Goal: Task Accomplishment & Management: Manage account settings

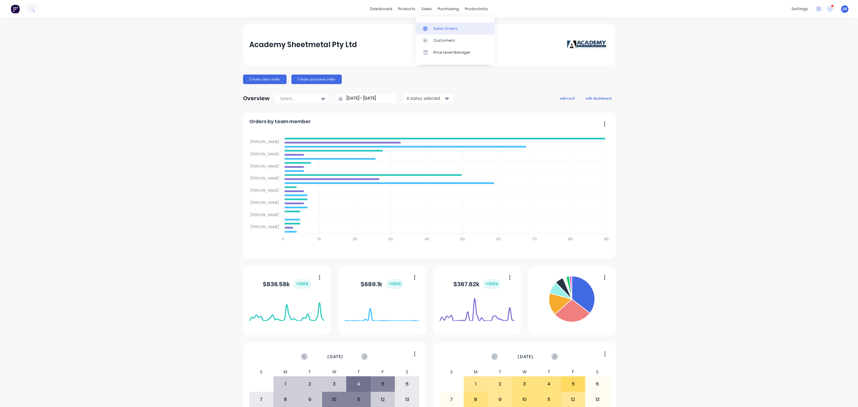
click at [442, 31] on div "Sales Orders" at bounding box center [445, 28] width 24 height 5
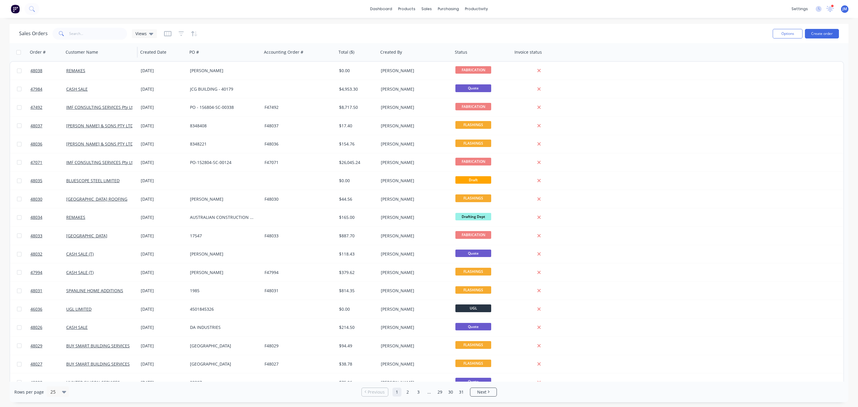
click at [101, 43] on div "Customer Name" at bounding box center [100, 52] width 75 height 18
click at [96, 32] on input "text" at bounding box center [98, 34] width 58 height 12
type input "[PERSON_NAME]"
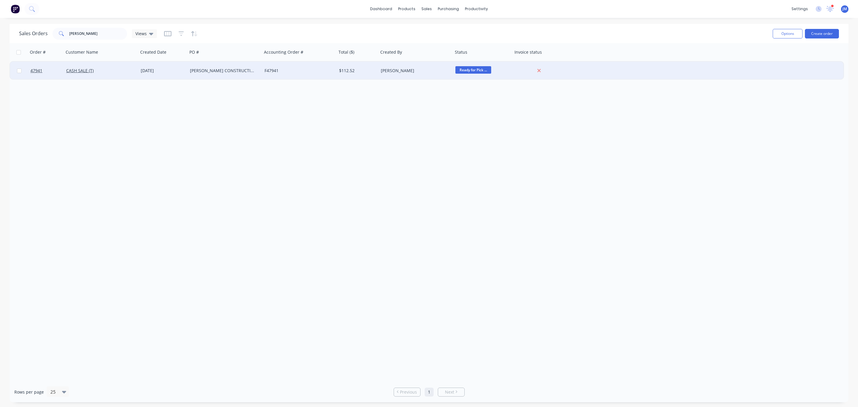
click at [115, 73] on div "CASH SALE (T)" at bounding box center [99, 71] width 66 height 6
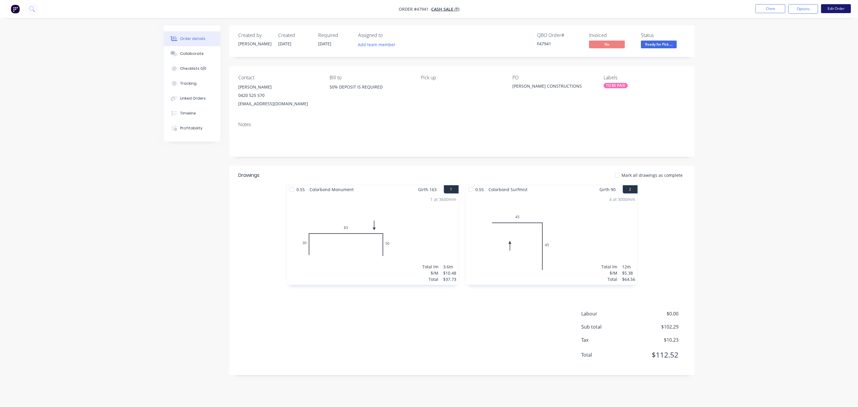
click at [839, 11] on button "Edit Order" at bounding box center [836, 8] width 30 height 9
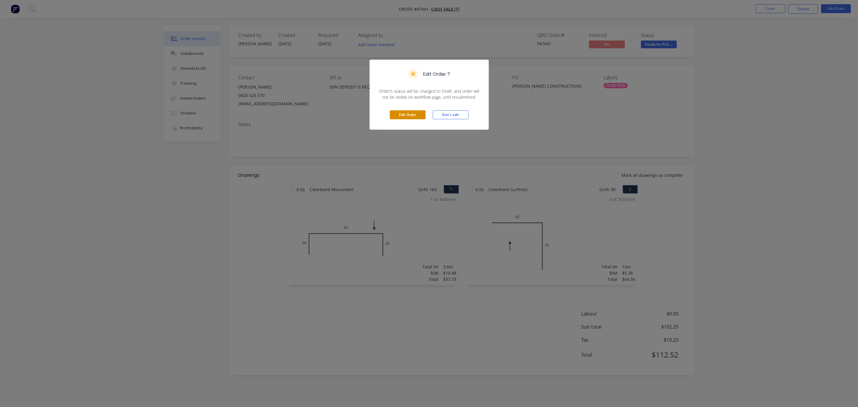
click at [409, 117] on button "Edit Order" at bounding box center [408, 114] width 36 height 9
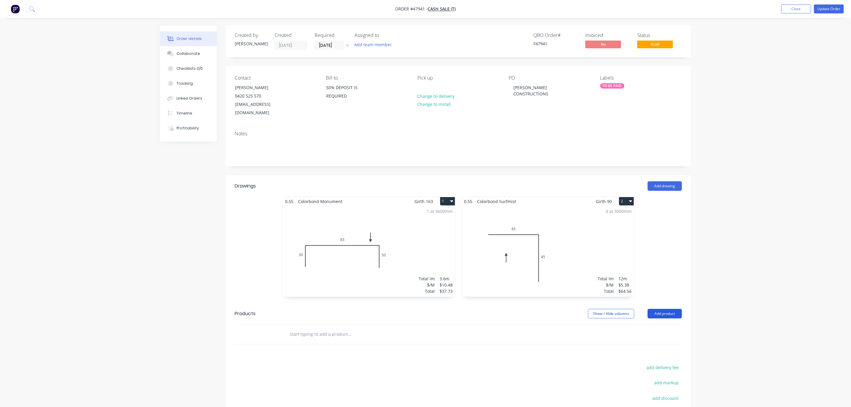
click at [664, 309] on button "Add product" at bounding box center [665, 314] width 34 height 10
click at [643, 327] on button "Product catalogue" at bounding box center [653, 329] width 57 height 12
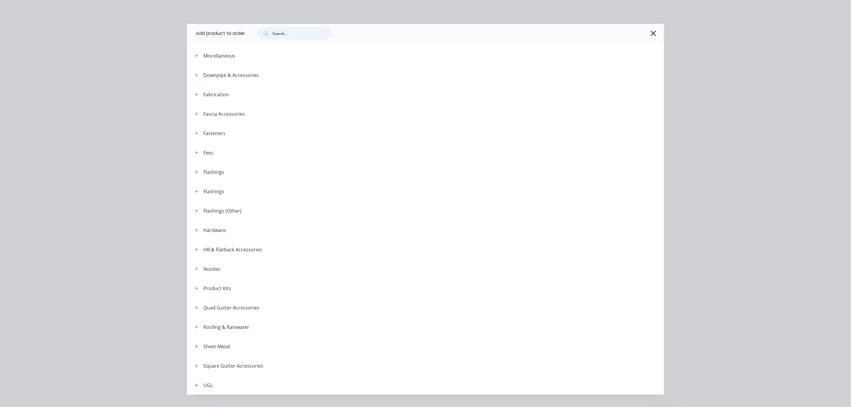
click at [298, 31] on input "text" at bounding box center [302, 33] width 59 height 12
type input "zip"
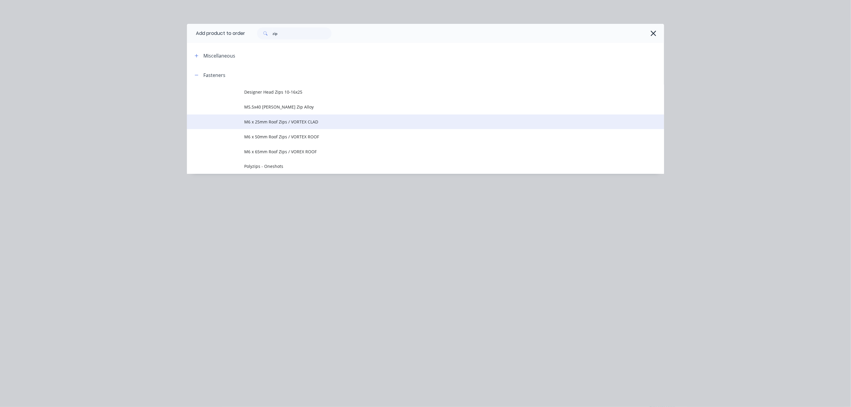
click at [296, 125] on td "M6 x 25mm Roof Zips / VORTEX CLAD" at bounding box center [454, 122] width 420 height 15
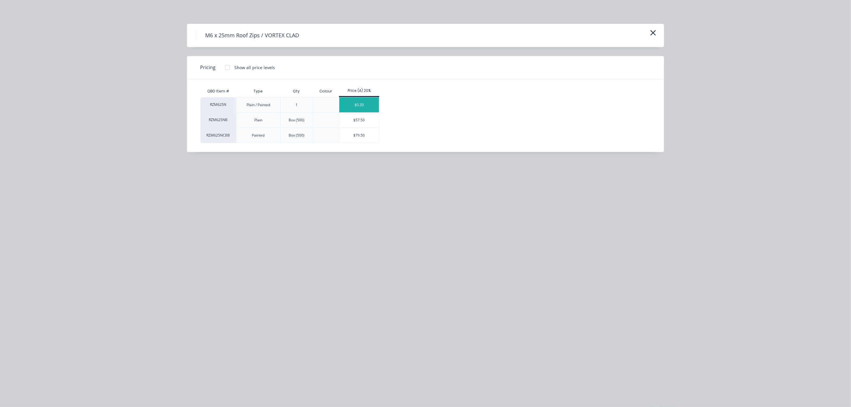
click at [347, 108] on div "$0.20" at bounding box center [359, 105] width 40 height 15
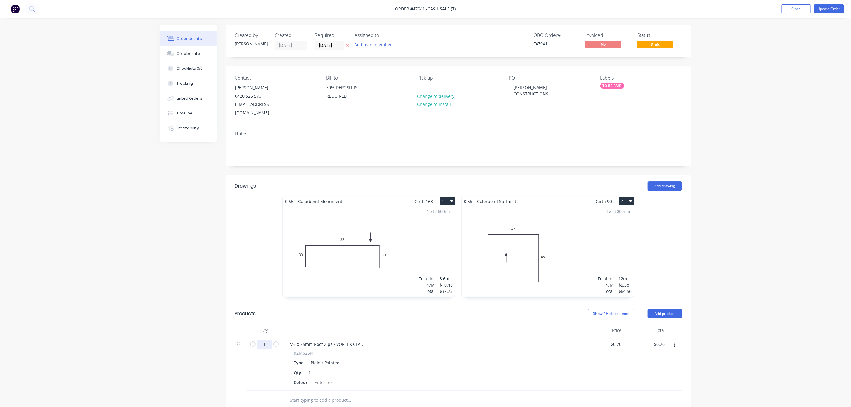
click at [266, 340] on input "1" at bounding box center [265, 344] width 16 height 9
type input "100"
type input "$20.00"
click at [327, 378] on div at bounding box center [324, 382] width 24 height 9
drag, startPoint x: 327, startPoint y: 378, endPoint x: 326, endPoint y: 373, distance: 4.8
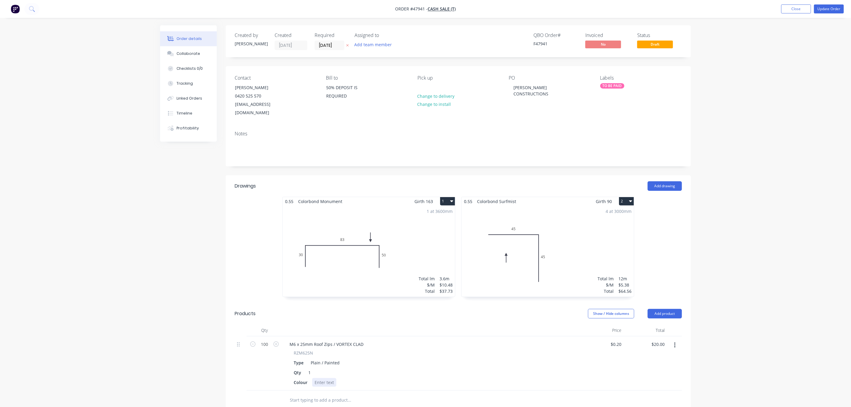
click at [326, 378] on div at bounding box center [324, 382] width 24 height 9
drag, startPoint x: 676, startPoint y: 336, endPoint x: 674, endPoint y: 340, distance: 4.0
click at [676, 340] on button "button" at bounding box center [675, 345] width 14 height 11
click at [661, 369] on div "Duplicate" at bounding box center [654, 373] width 46 height 9
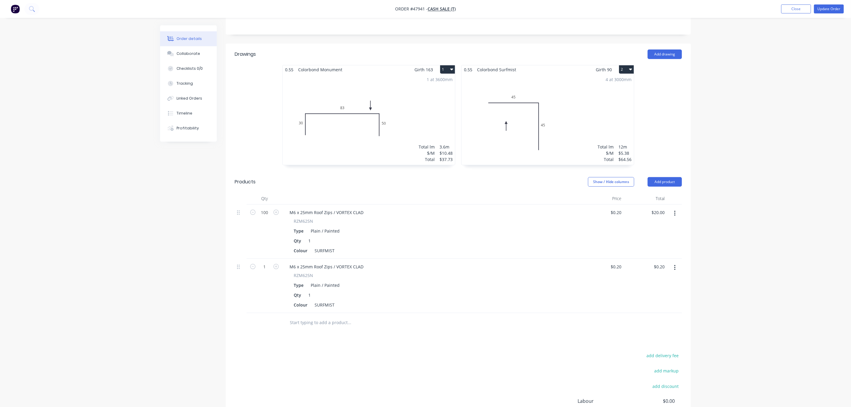
scroll to position [134, 0]
drag, startPoint x: 335, startPoint y: 295, endPoint x: 290, endPoint y: 294, distance: 45.0
click at [290, 294] on div "RZM625N Type Plain / Painted Qty 1 Colour SURFMIST" at bounding box center [431, 288] width 293 height 37
click at [265, 260] on input "1" at bounding box center [265, 264] width 16 height 9
type input "100"
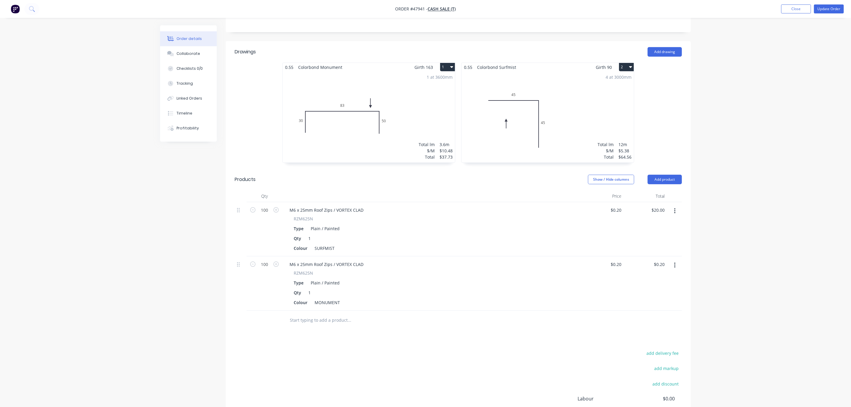
type input "$20.00"
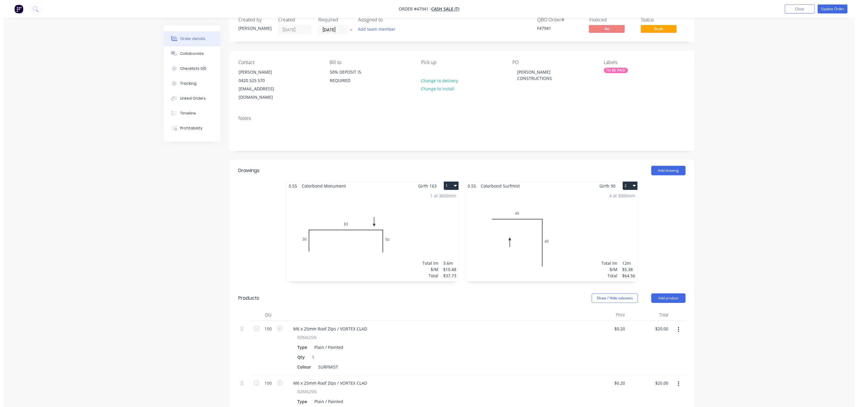
scroll to position [0, 0]
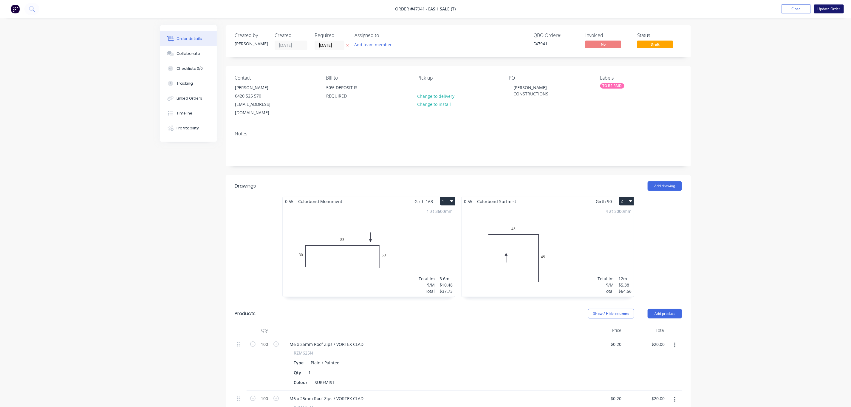
click at [838, 5] on button "Update Order" at bounding box center [829, 8] width 30 height 9
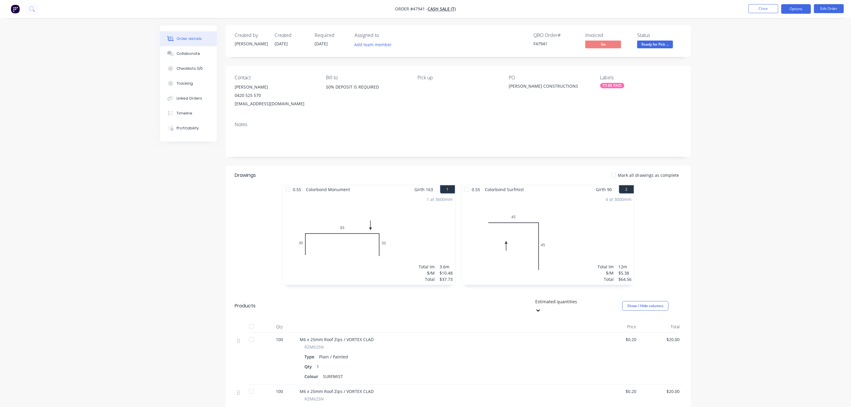
click at [802, 11] on button "Options" at bounding box center [796, 9] width 30 height 10
click at [781, 37] on div "Invoice" at bounding box center [778, 36] width 55 height 9
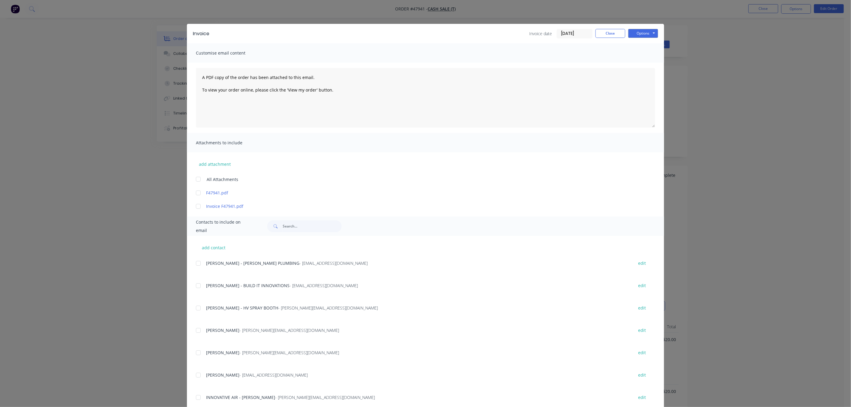
click at [642, 27] on div "Invoice Invoice date [DATE] Close Options Preview Print Email" at bounding box center [425, 33] width 477 height 19
click at [643, 31] on button "Options" at bounding box center [643, 33] width 30 height 9
click at [639, 50] on button "Print" at bounding box center [647, 54] width 38 height 10
click at [596, 29] on button "Close" at bounding box center [611, 33] width 30 height 9
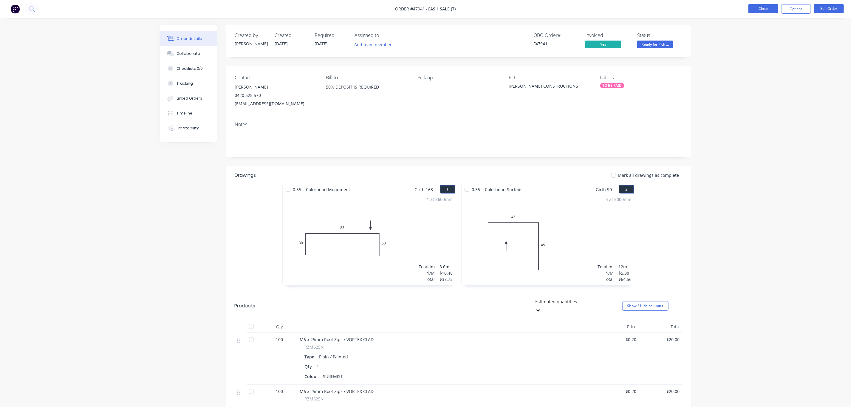
click at [764, 5] on button "Close" at bounding box center [763, 8] width 30 height 9
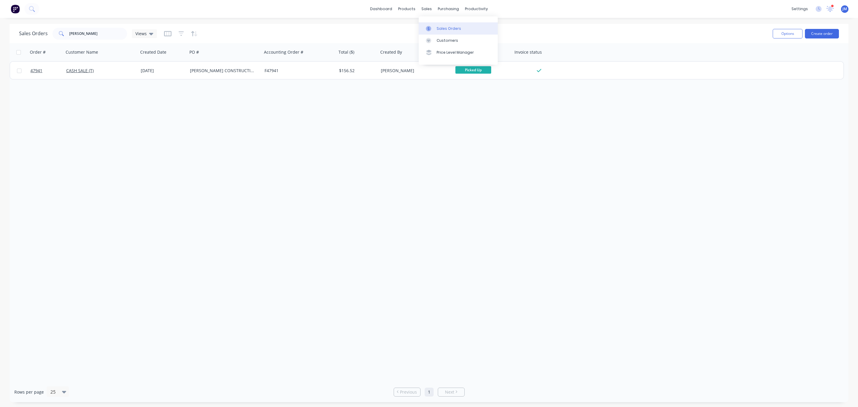
click at [436, 33] on link "Sales Orders" at bounding box center [458, 28] width 79 height 12
drag, startPoint x: 93, startPoint y: 32, endPoint x: -1, endPoint y: 38, distance: 94.1
click at [0, 38] on html "dashboard products sales purchasing productivity dashboard products Product Cat…" at bounding box center [429, 203] width 858 height 407
type input "LORN"
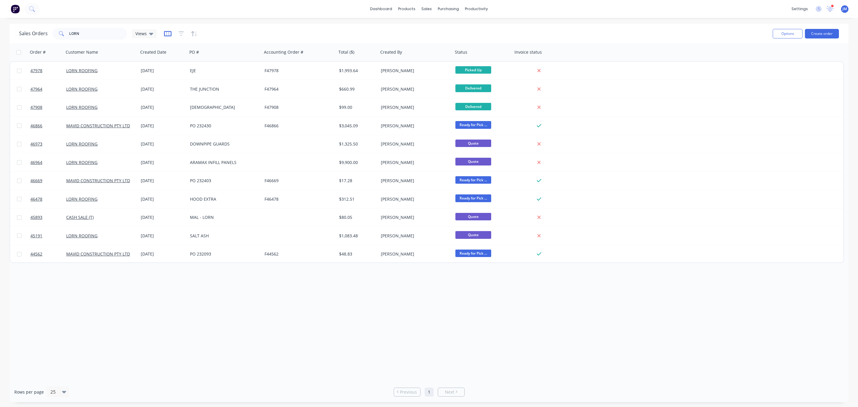
click at [168, 35] on icon "button" at bounding box center [167, 34] width 3 height 4
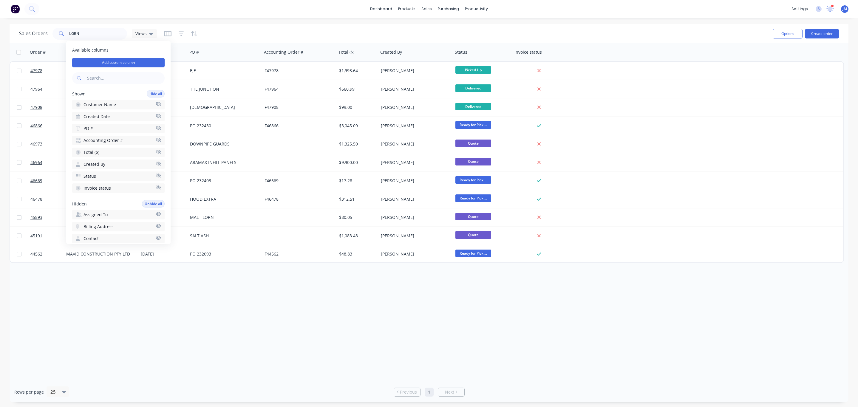
click at [176, 33] on div at bounding box center [181, 34] width 34 height 10
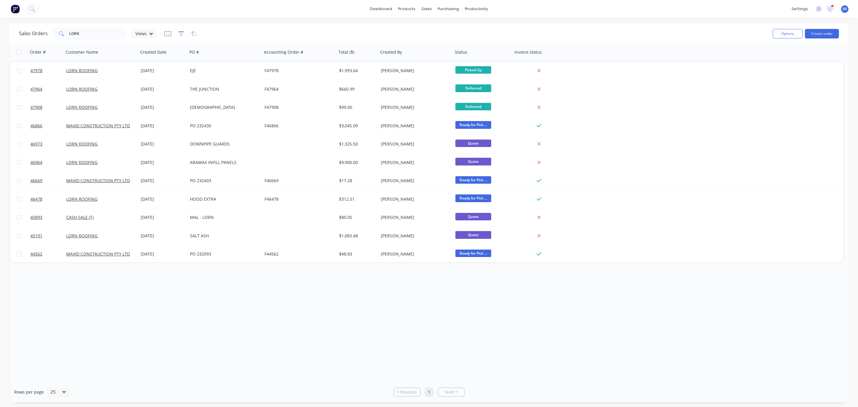
click at [179, 33] on icon "button" at bounding box center [181, 34] width 5 height 6
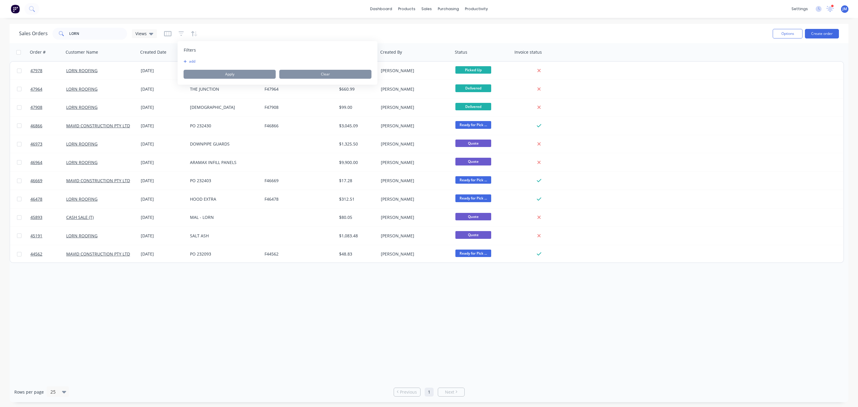
click at [189, 59] on button "add" at bounding box center [191, 61] width 15 height 5
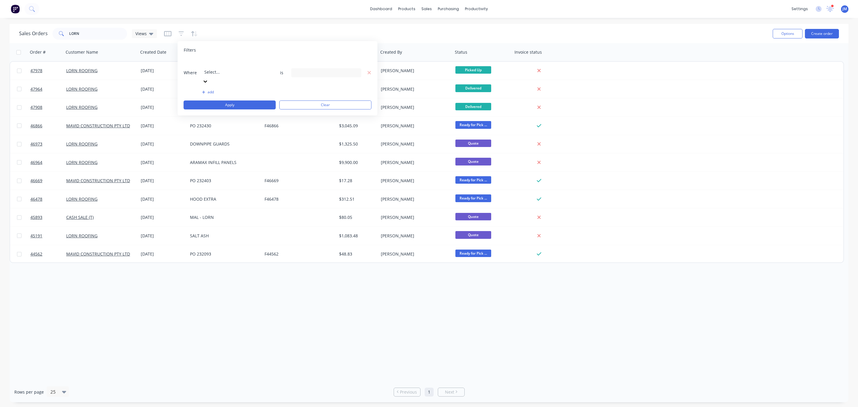
click at [208, 70] on div "Select..." at bounding box center [236, 72] width 69 height 27
click at [318, 69] on div "13 Status selected" at bounding box center [322, 72] width 54 height 6
click at [322, 103] on button "All" at bounding box center [343, 98] width 104 height 12
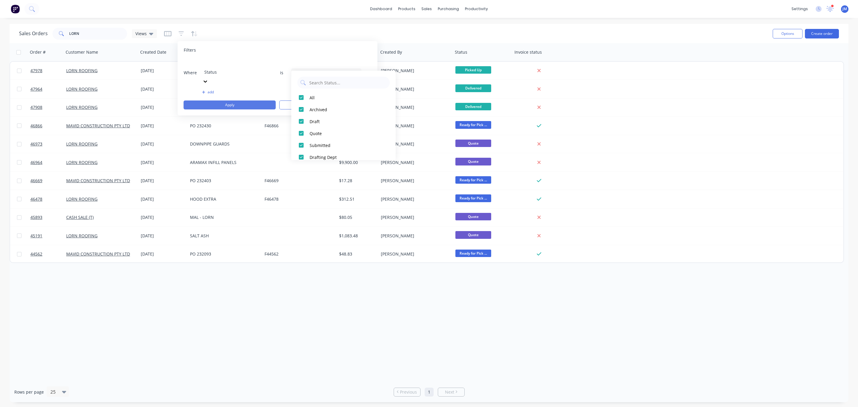
click at [256, 100] on button "Apply" at bounding box center [230, 104] width 92 height 9
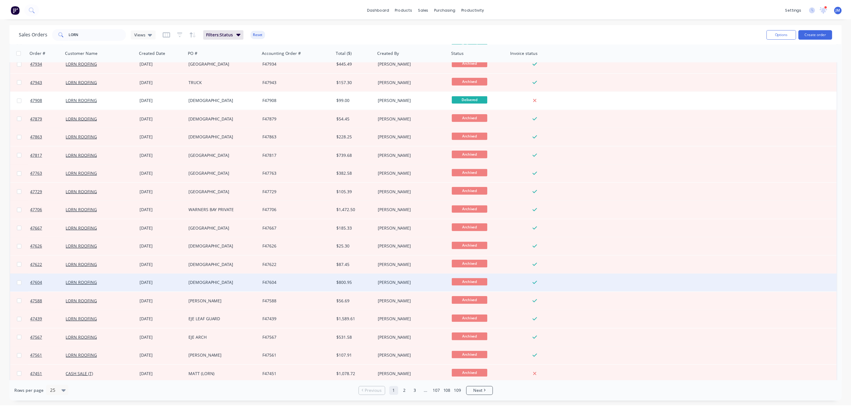
scroll to position [138, 0]
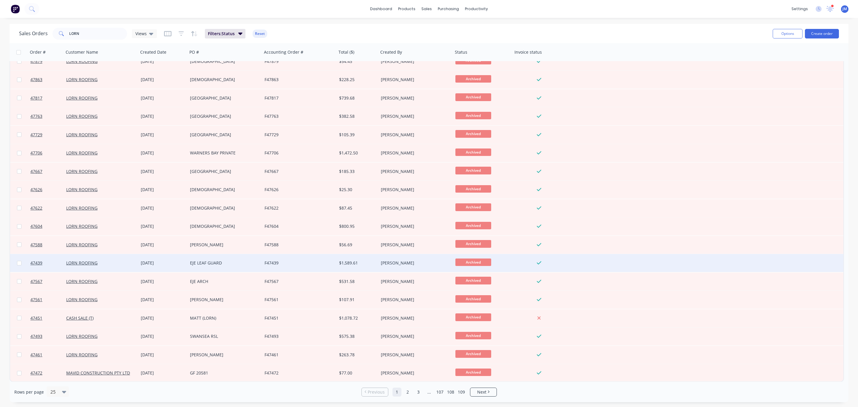
click at [252, 263] on div "EJE LEAF GUARD" at bounding box center [223, 263] width 66 height 6
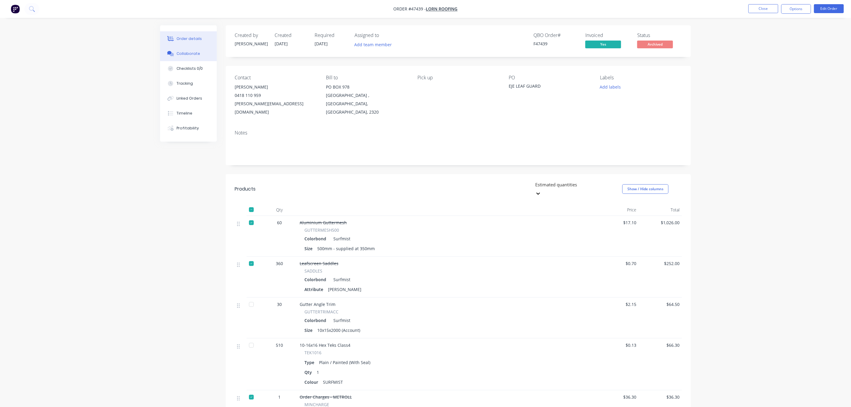
click at [191, 54] on div "Collaborate" at bounding box center [189, 53] width 24 height 5
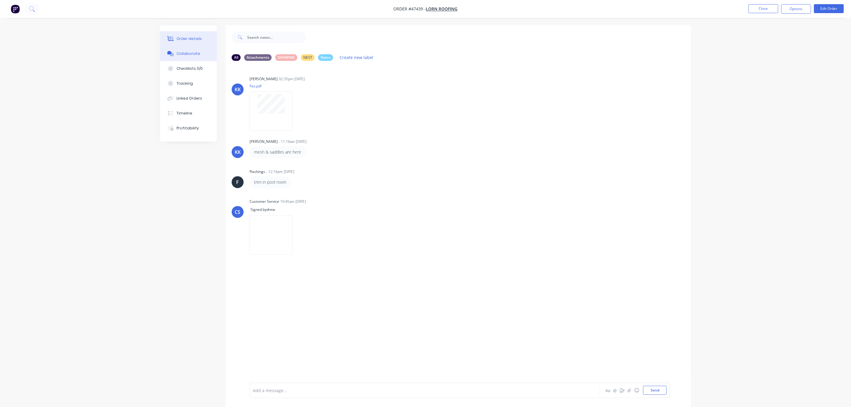
click at [175, 37] on div at bounding box center [170, 38] width 9 height 5
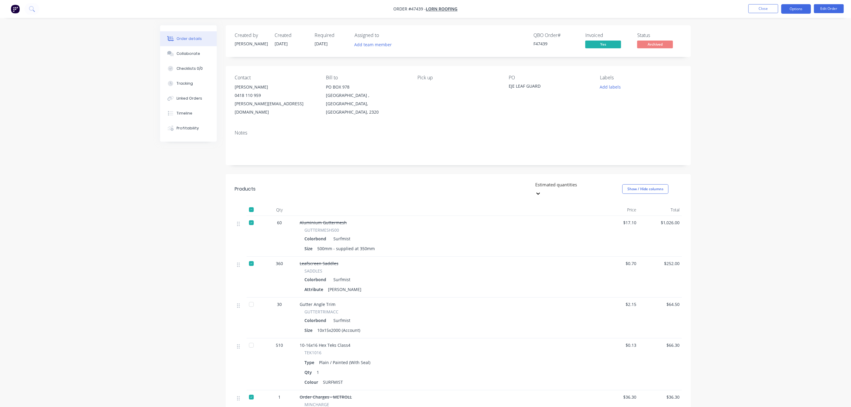
click at [787, 7] on button "Options" at bounding box center [796, 9] width 30 height 10
click at [182, 49] on button "Collaborate" at bounding box center [188, 53] width 57 height 15
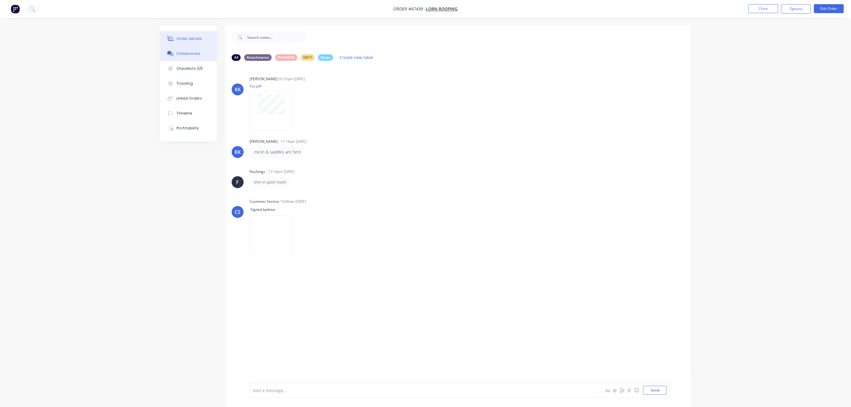
click at [189, 38] on div "Order details" at bounding box center [189, 38] width 25 height 5
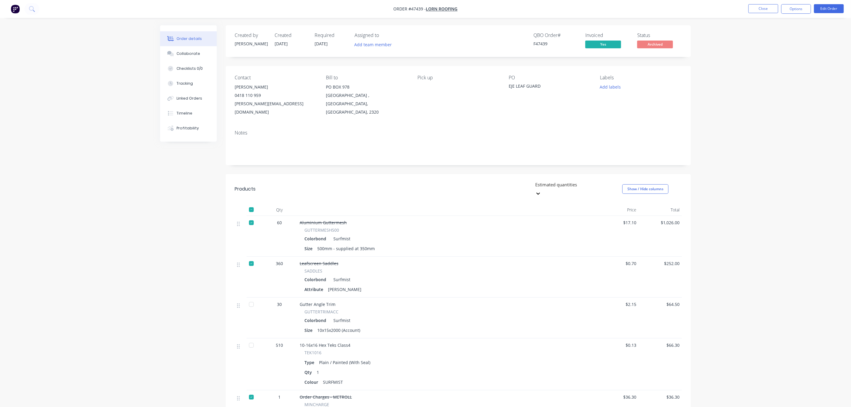
scroll to position [45, 0]
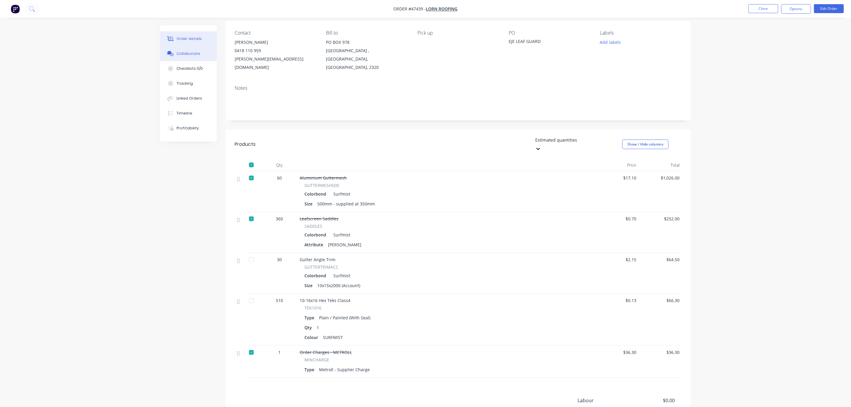
click at [198, 52] on div "Collaborate" at bounding box center [189, 53] width 24 height 5
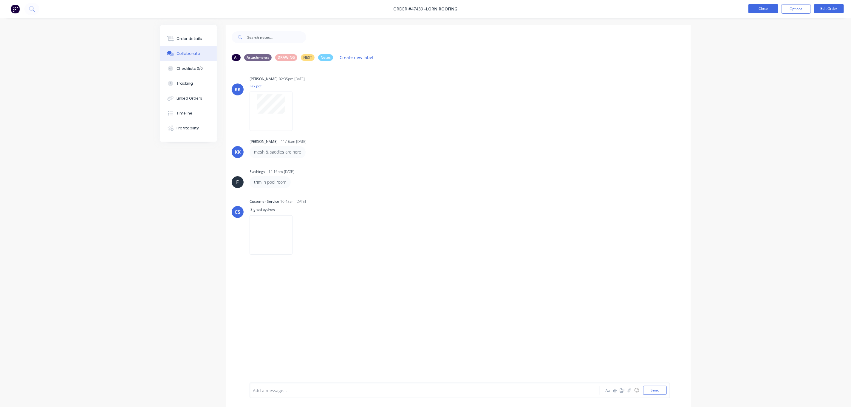
click at [756, 12] on button "Close" at bounding box center [763, 8] width 30 height 9
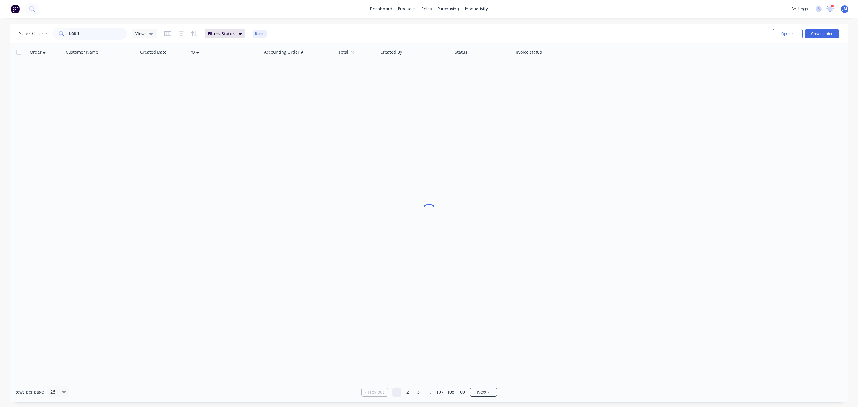
drag, startPoint x: 99, startPoint y: 35, endPoint x: -1, endPoint y: 32, distance: 99.4
click at [0, 32] on html "dashboard products sales purchasing productivity dashboard products Product Cat…" at bounding box center [429, 203] width 858 height 407
click at [474, 26] on div at bounding box center [471, 28] width 9 height 5
click at [83, 35] on input "text" at bounding box center [97, 34] width 59 height 12
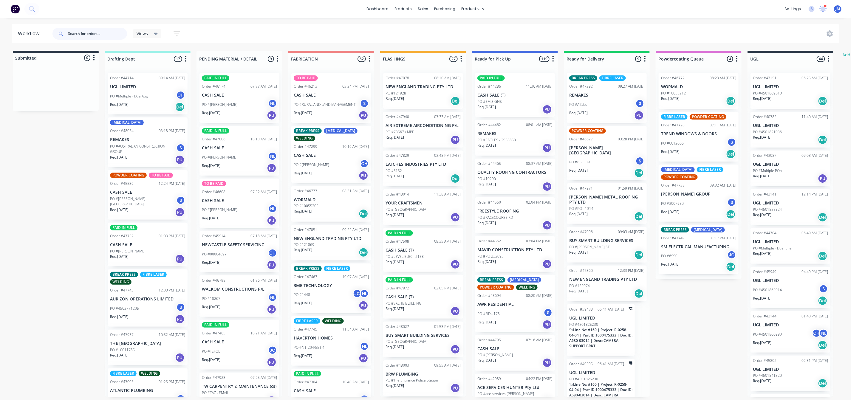
click at [83, 32] on input "text" at bounding box center [97, 34] width 59 height 12
click at [89, 36] on input "text" at bounding box center [97, 34] width 59 height 12
click at [83, 37] on input "text" at bounding box center [97, 34] width 59 height 12
type input "G"
type input "MMS"
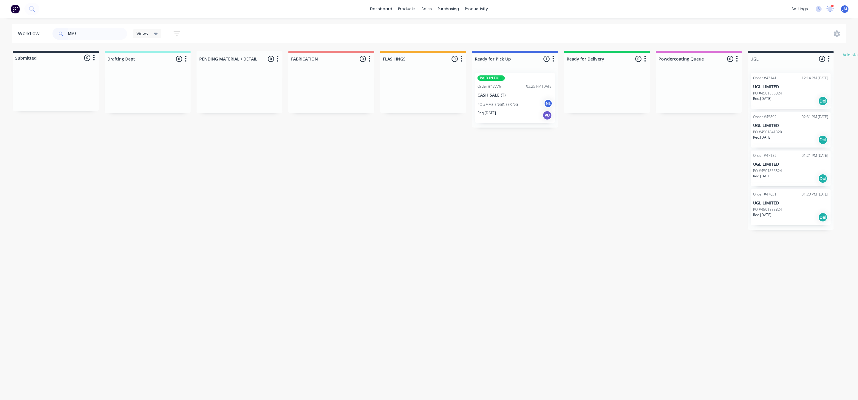
click at [518, 103] on div "PO #MMS ENGINEERING NL" at bounding box center [514, 104] width 75 height 11
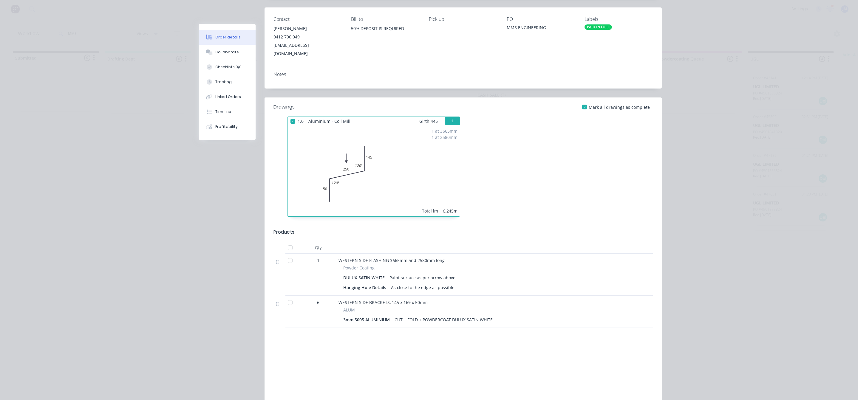
scroll to position [89, 0]
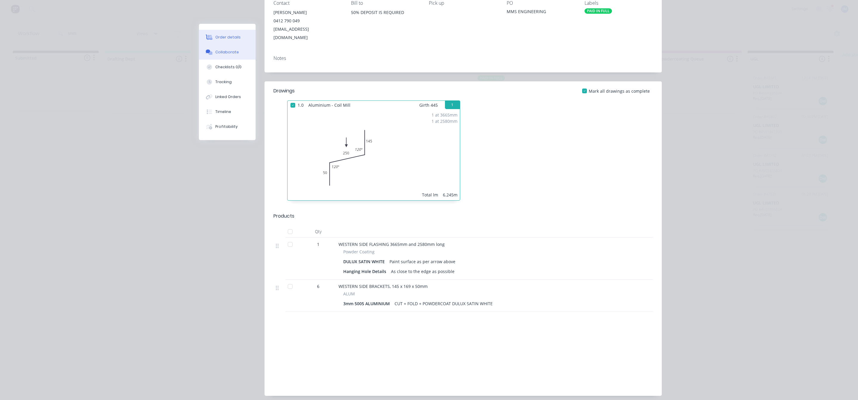
click at [208, 54] on icon at bounding box center [210, 53] width 4 height 4
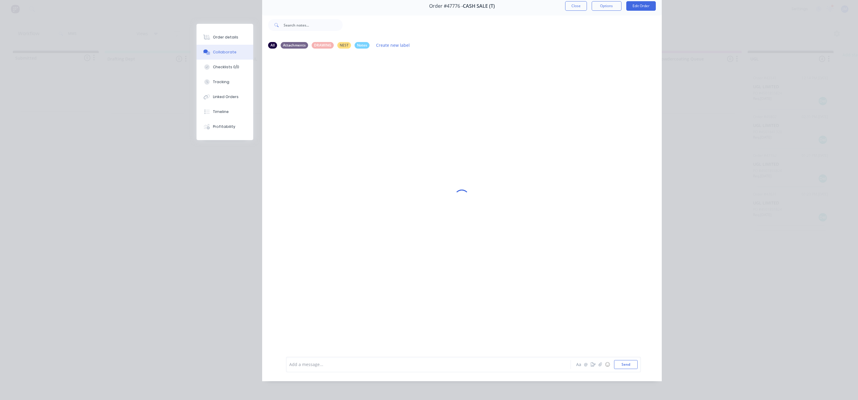
scroll to position [0, 0]
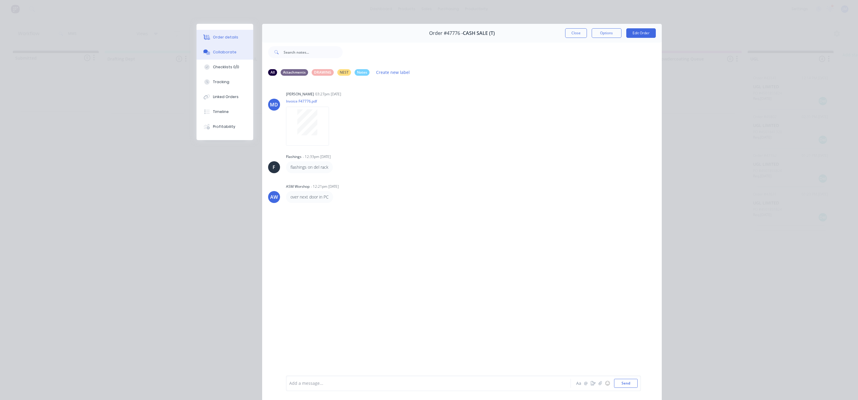
click at [229, 40] on button "Order details" at bounding box center [225, 37] width 57 height 15
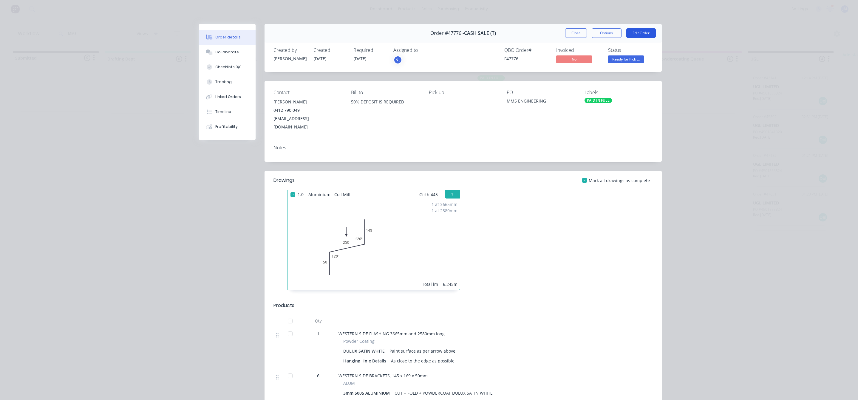
click at [646, 34] on button "Edit Order" at bounding box center [641, 33] width 30 height 10
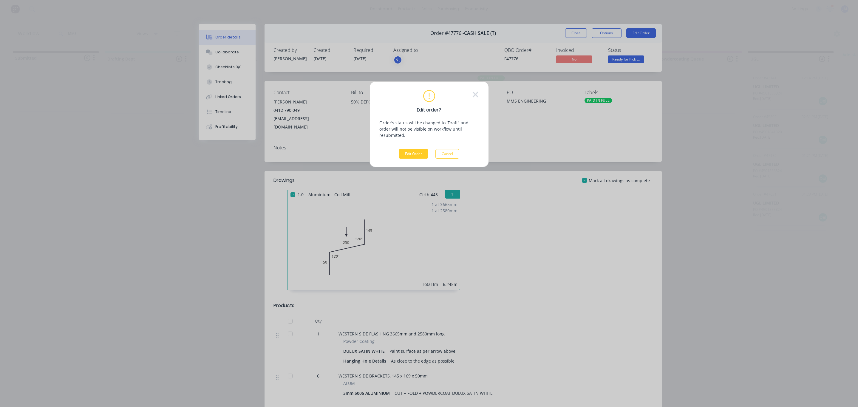
click at [412, 151] on button "Edit Order" at bounding box center [414, 154] width 30 height 10
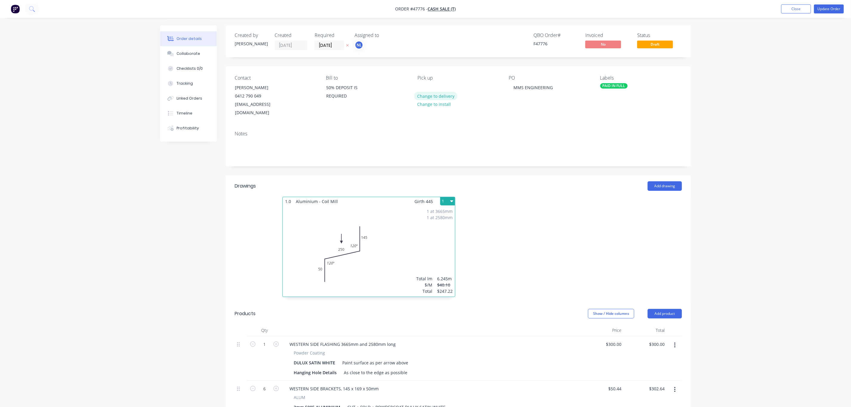
click at [442, 98] on button "Change to delivery" at bounding box center [436, 96] width 44 height 8
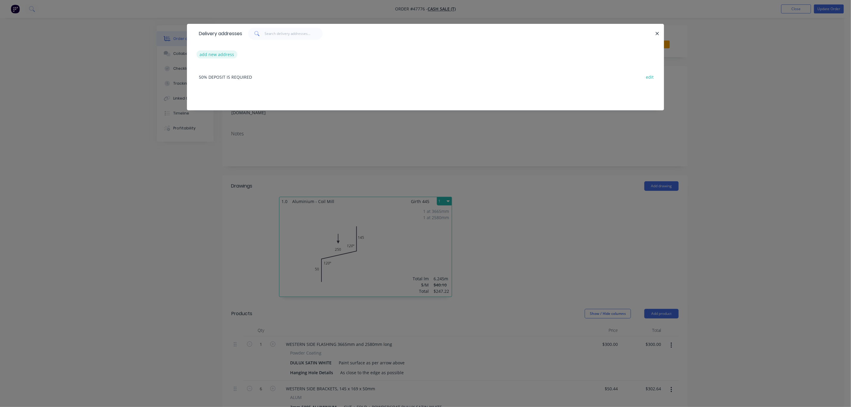
click at [221, 54] on button "add new address" at bounding box center [217, 54] width 41 height 8
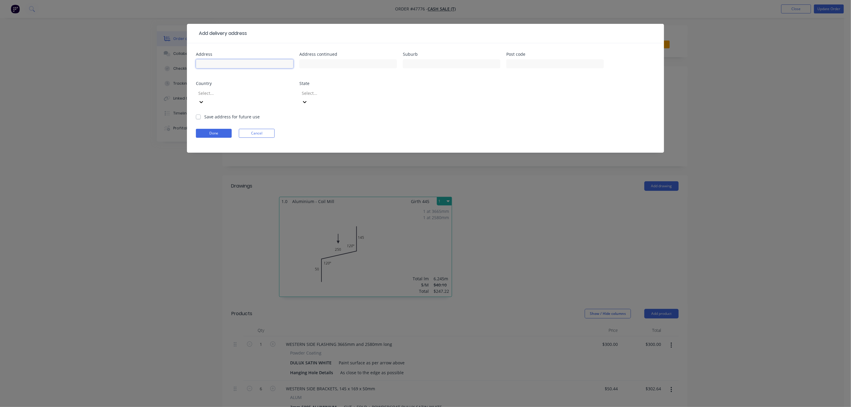
click at [225, 66] on input "text" at bounding box center [245, 63] width 98 height 9
click at [210, 68] on div at bounding box center [245, 67] width 98 height 18
click at [211, 66] on input "text" at bounding box center [245, 63] width 98 height 9
type input "36 [PERSON_NAME]"
click at [213, 114] on label "Save address for future use" at bounding box center [231, 117] width 55 height 6
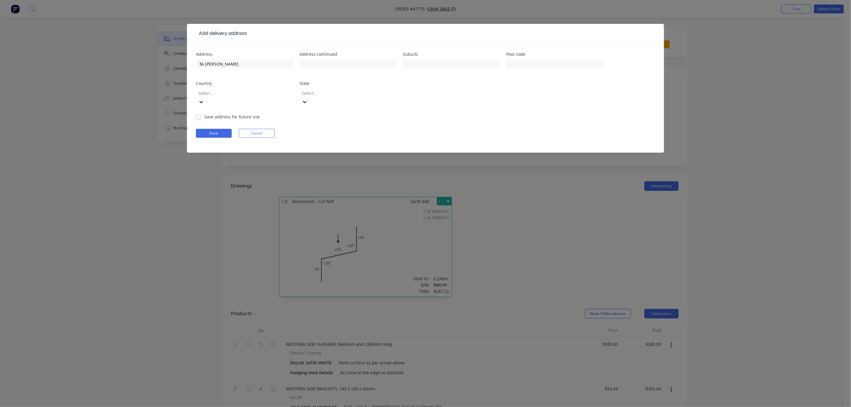
click at [201, 114] on input "Save address for future use" at bounding box center [198, 117] width 5 height 6
checkbox input "true"
drag, startPoint x: 217, startPoint y: 121, endPoint x: 223, endPoint y: 124, distance: 6.1
click at [217, 129] on button "Done" at bounding box center [214, 133] width 36 height 9
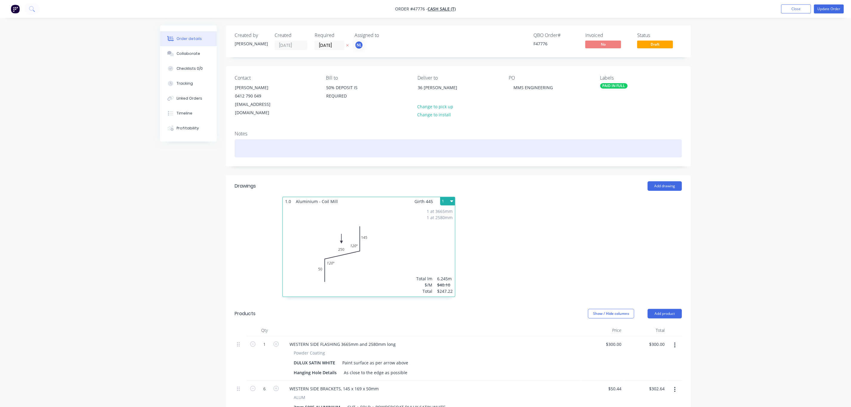
click at [288, 142] on div at bounding box center [458, 148] width 447 height 18
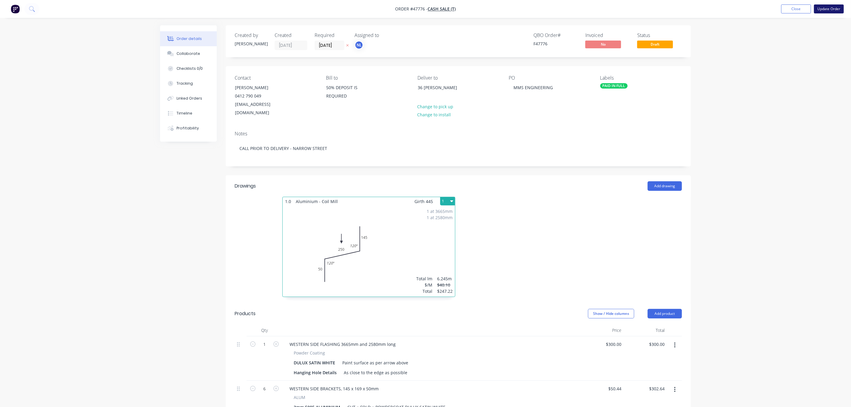
click at [826, 7] on button "Update Order" at bounding box center [829, 8] width 30 height 9
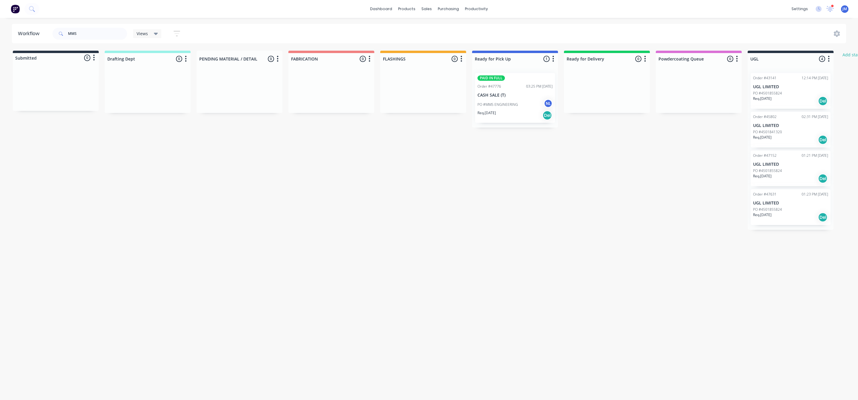
click at [511, 106] on p "PO #MMS ENGINEERING" at bounding box center [497, 104] width 41 height 5
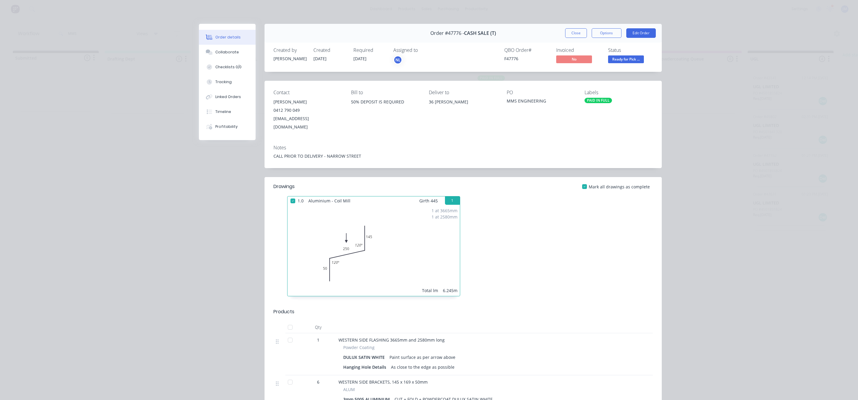
click at [618, 60] on span "Ready for Pick ..." at bounding box center [626, 58] width 36 height 7
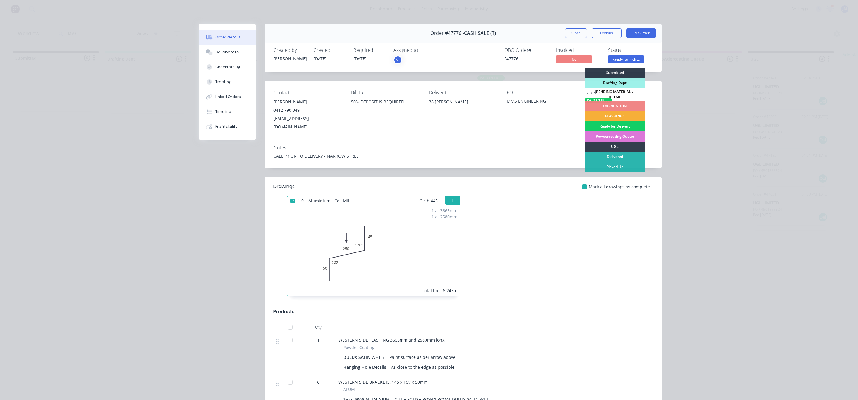
click at [622, 122] on div "Ready for Delivery" at bounding box center [615, 126] width 60 height 10
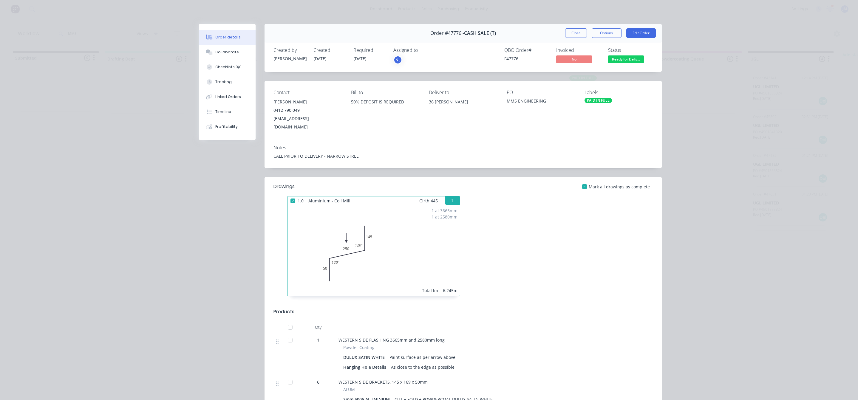
click at [565, 30] on button "Close" at bounding box center [576, 33] width 22 height 10
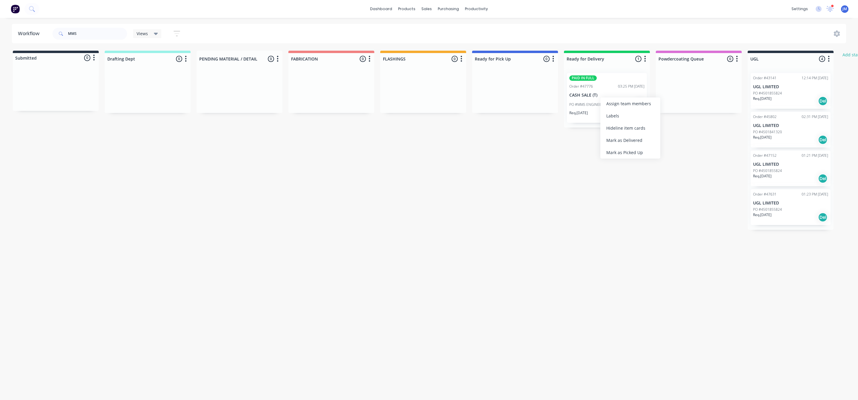
click at [577, 106] on p "PO #MMS ENGINEERING" at bounding box center [589, 104] width 41 height 5
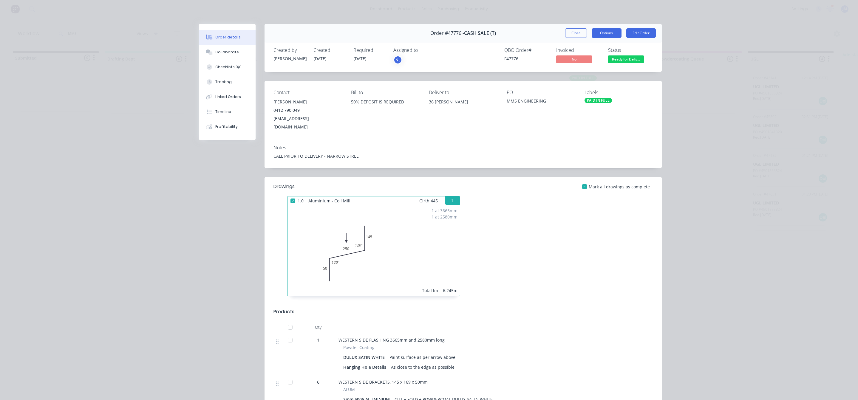
click at [604, 36] on button "Options" at bounding box center [607, 33] width 30 height 10
click at [594, 60] on div "Work Order" at bounding box center [590, 60] width 52 height 9
click at [583, 73] on div "Standard" at bounding box center [590, 72] width 52 height 9
drag, startPoint x: 457, startPoint y: 33, endPoint x: 443, endPoint y: 33, distance: 13.4
click at [443, 33] on span "Order #47776 -" at bounding box center [447, 33] width 34 height 6
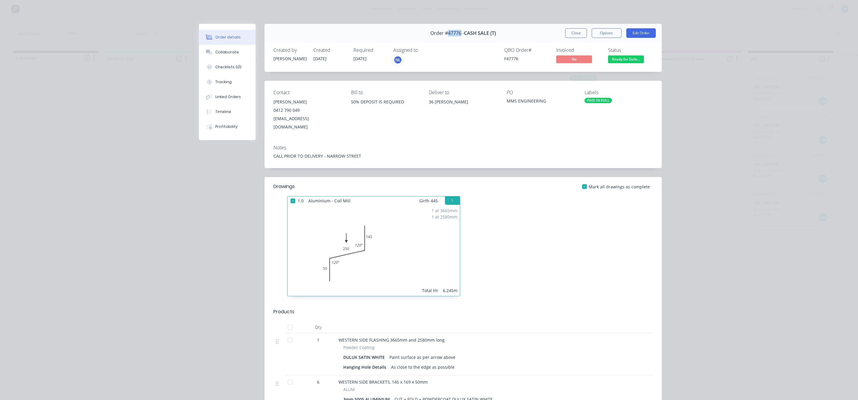
copy span "47776"
click at [556, 39] on div "Order #47776 - CASH SALE (T) Close Options Edit Order" at bounding box center [463, 33] width 397 height 19
click at [565, 34] on button "Close" at bounding box center [576, 33] width 22 height 10
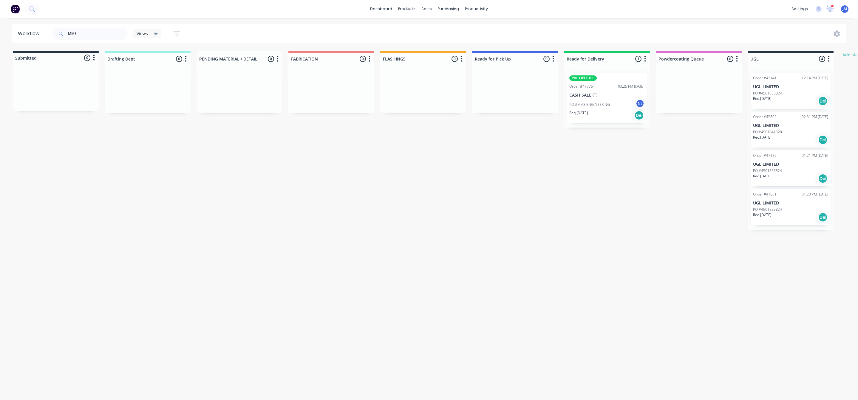
click at [623, 106] on div "PO #MMS ENGINEERING NL" at bounding box center [606, 104] width 75 height 11
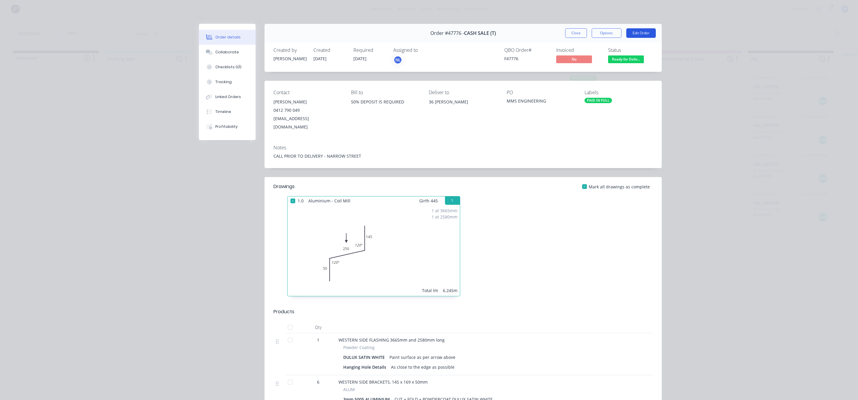
click at [643, 36] on button "Edit Order" at bounding box center [641, 33] width 30 height 10
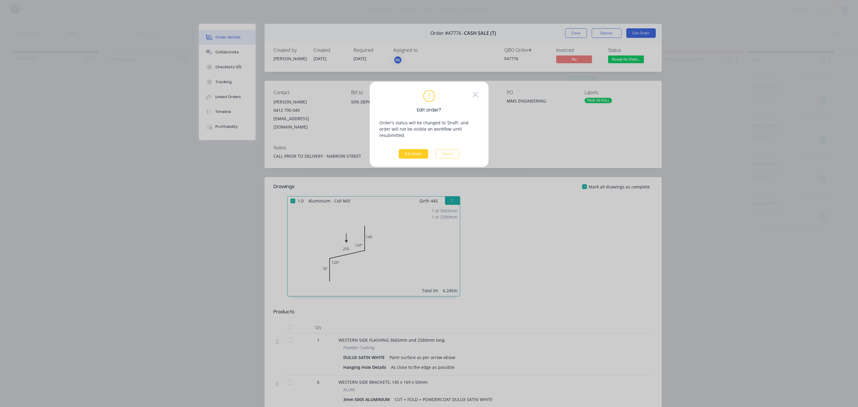
click at [403, 152] on button "Edit Order" at bounding box center [414, 154] width 30 height 10
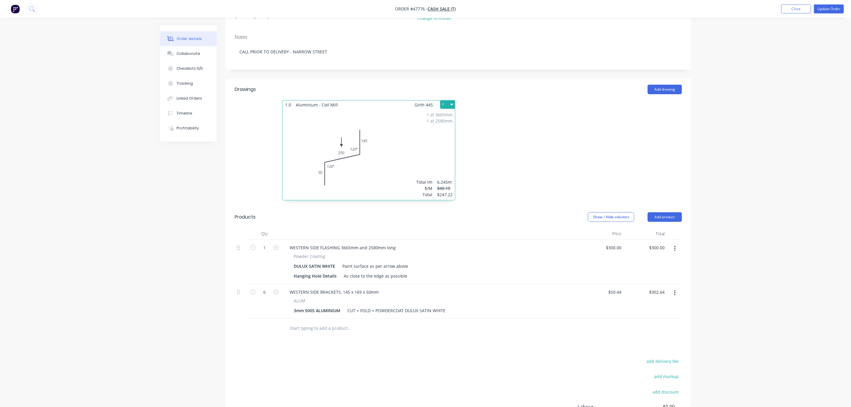
scroll to position [160, 0]
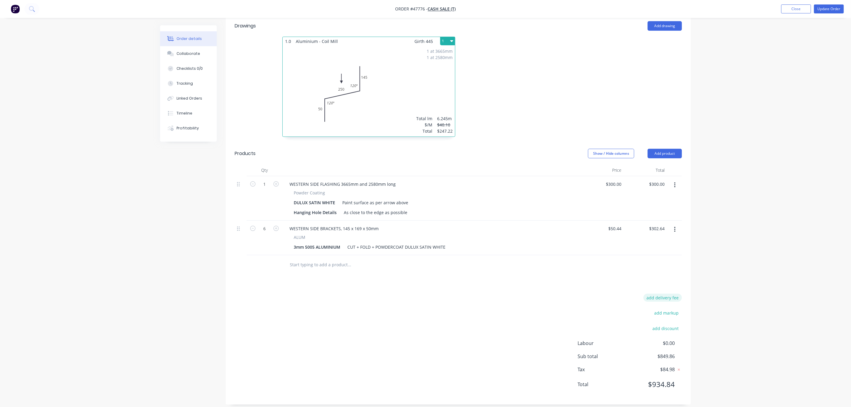
click at [666, 294] on button "add delivery fee" at bounding box center [663, 298] width 38 height 8
type input "70"
click input "submit" at bounding box center [0, 0] width 0 height 0
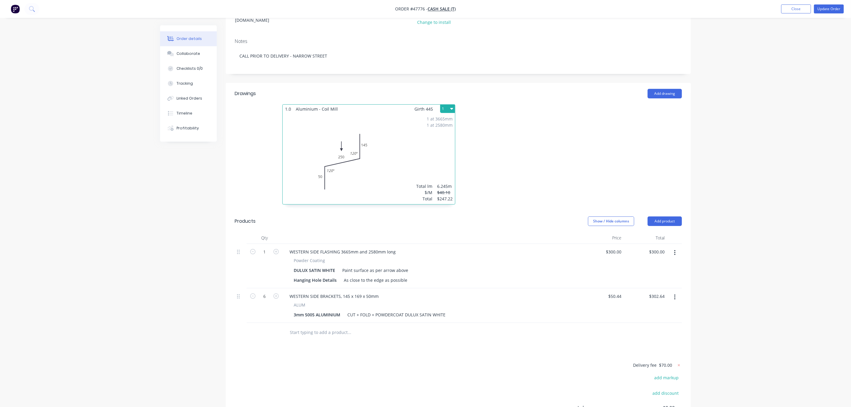
scroll to position [23, 0]
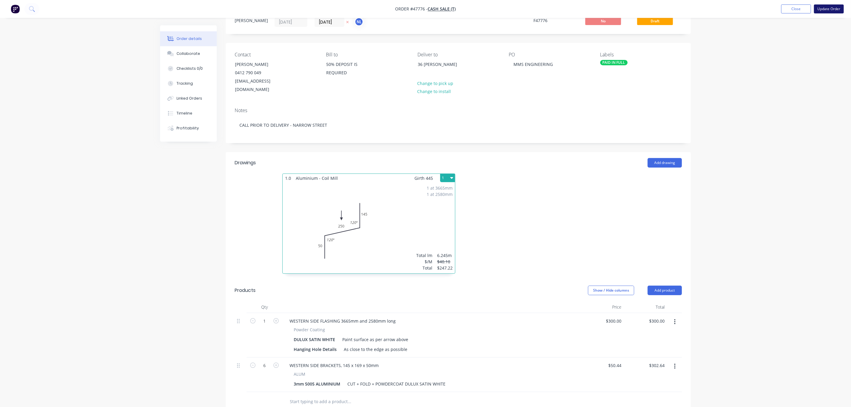
click at [834, 7] on button "Update Order" at bounding box center [829, 8] width 30 height 9
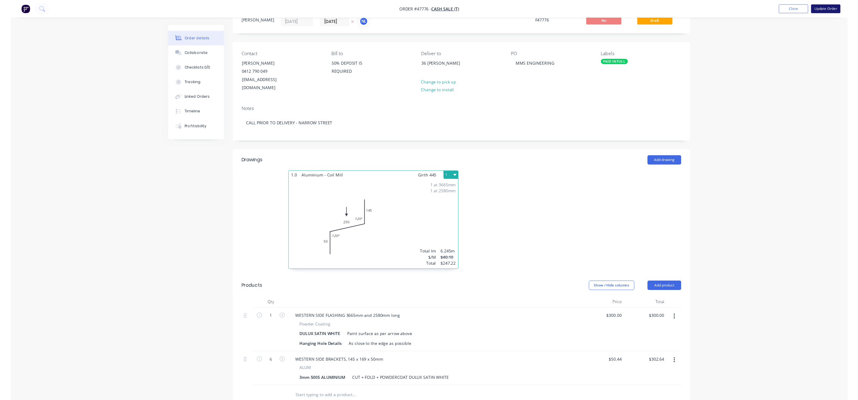
scroll to position [0, 0]
